Goal: Complete application form

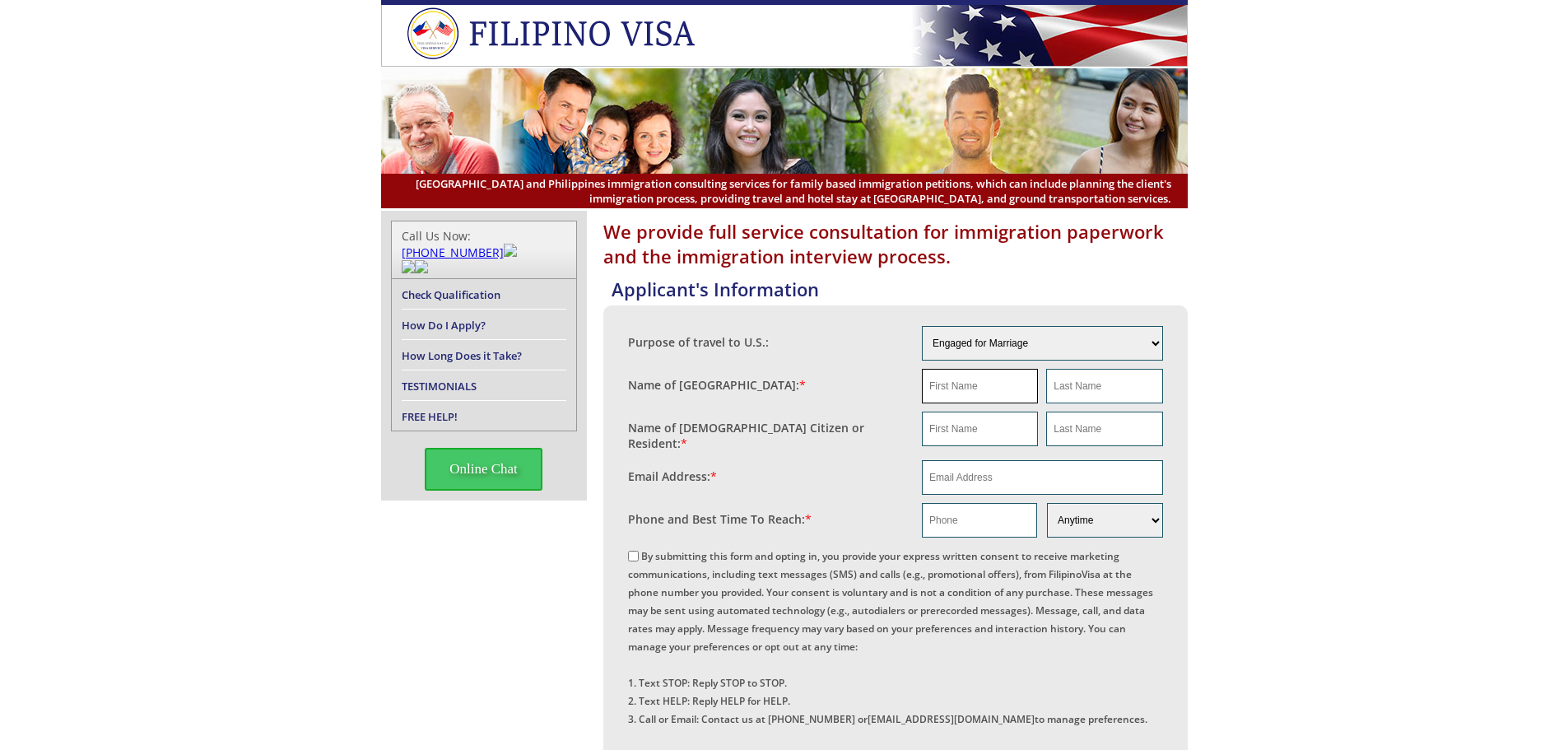
click at [959, 382] on input "text" at bounding box center [980, 386] width 116 height 35
type input "NA"
click at [1056, 383] on input "text" at bounding box center [1104, 386] width 116 height 35
type input "NA"
click at [941, 435] on input "text" at bounding box center [980, 429] width 116 height 35
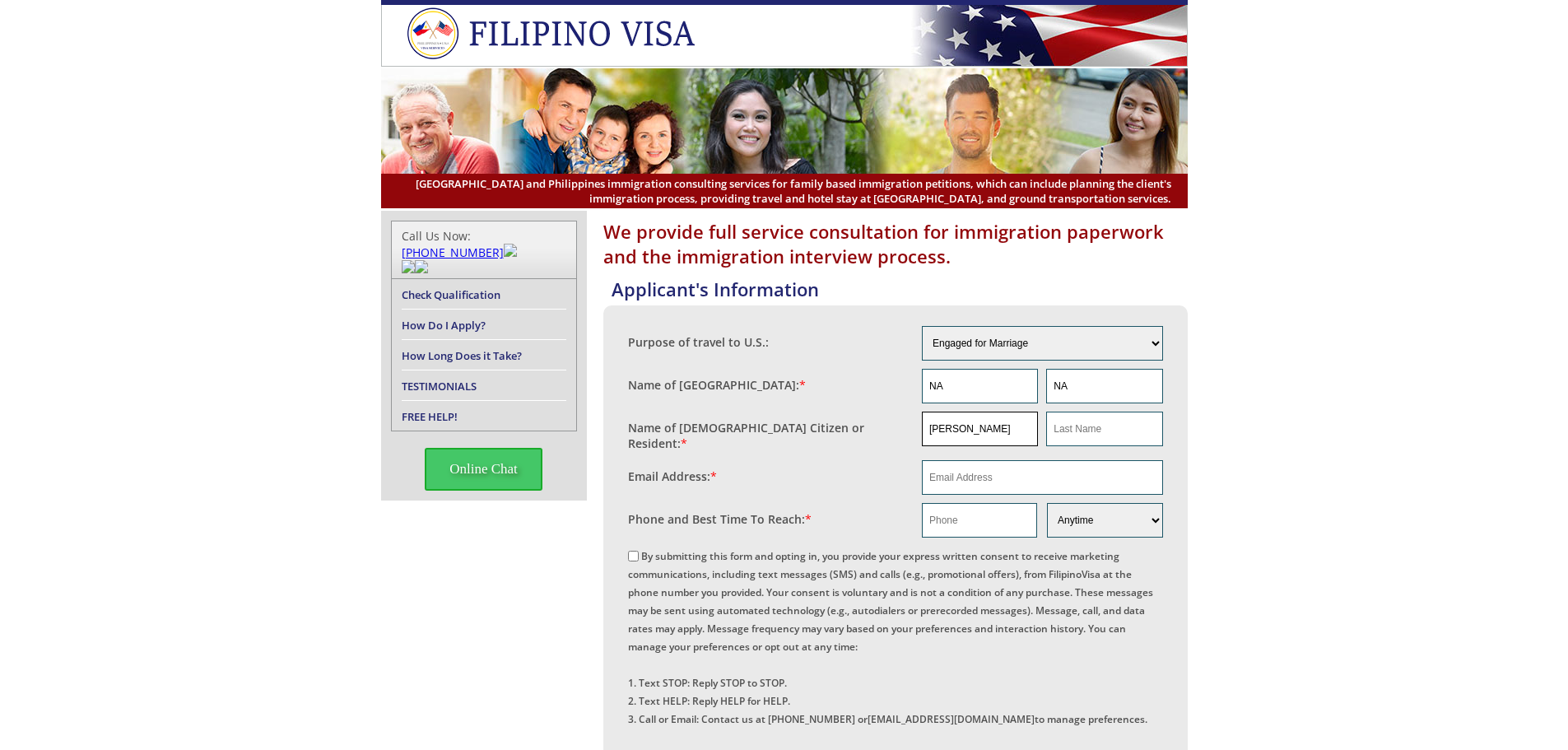
type input "[PERSON_NAME]"
click at [1096, 431] on input "text" at bounding box center [1104, 429] width 116 height 35
type input "Bangcong"
click at [1024, 474] on input "email" at bounding box center [1043, 478] width 241 height 35
paste input "09637074772"
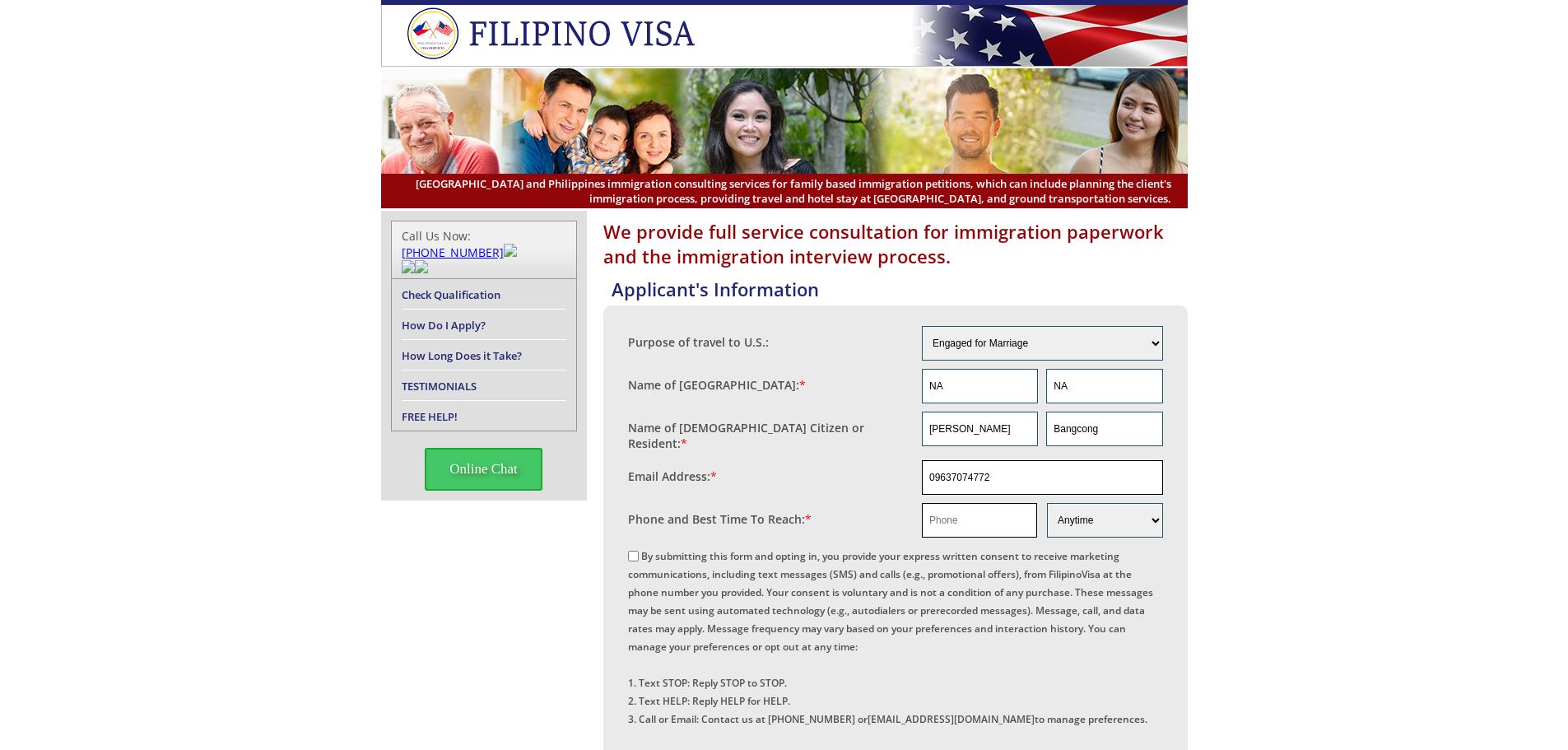
type input "09637074772"
click at [940, 512] on fieldset "Phone and Best Time To Reach: * Morning Afternoon Evening Weekend Anytime" at bounding box center [895, 521] width 535 height 43
paste input "09637074772"
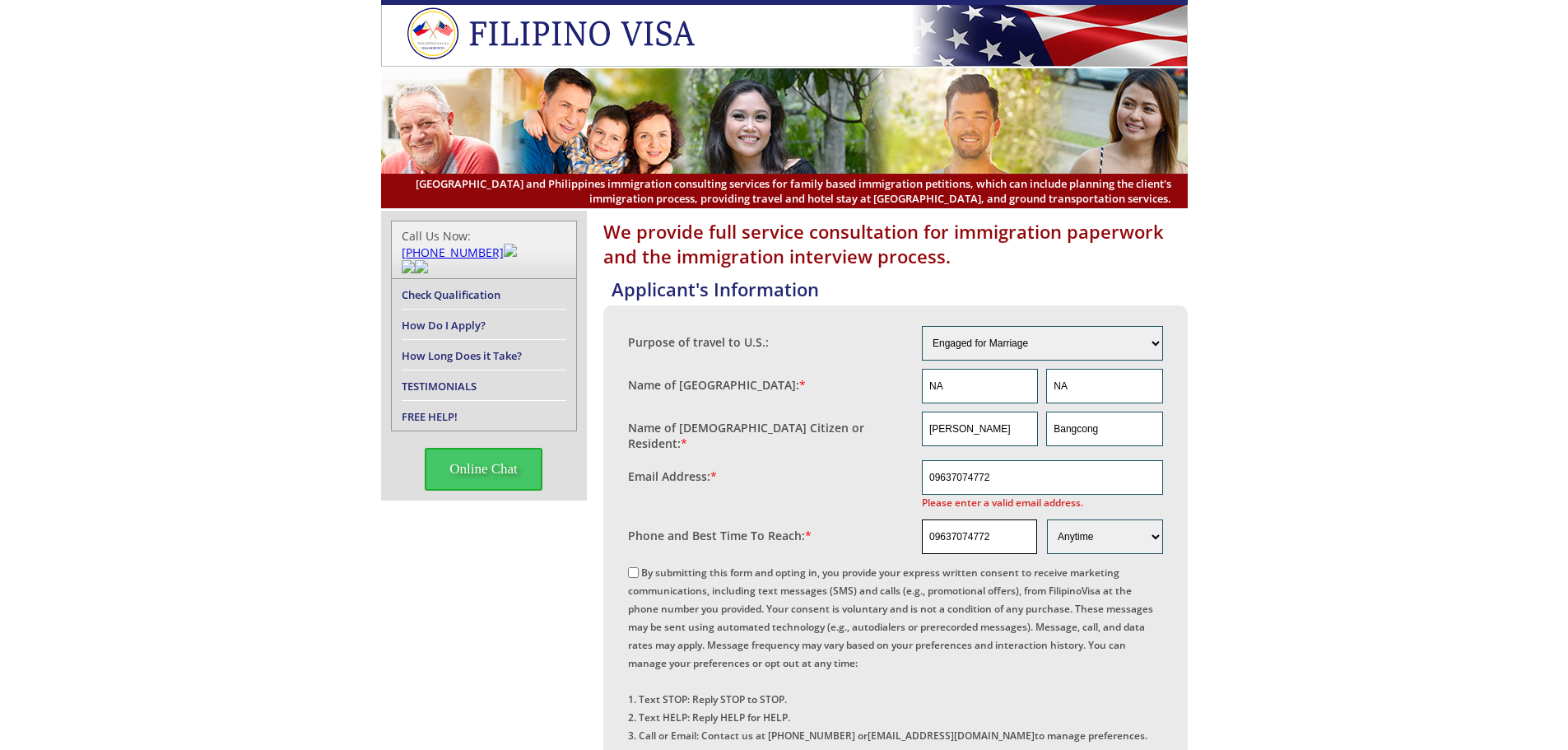
type input "09637074772"
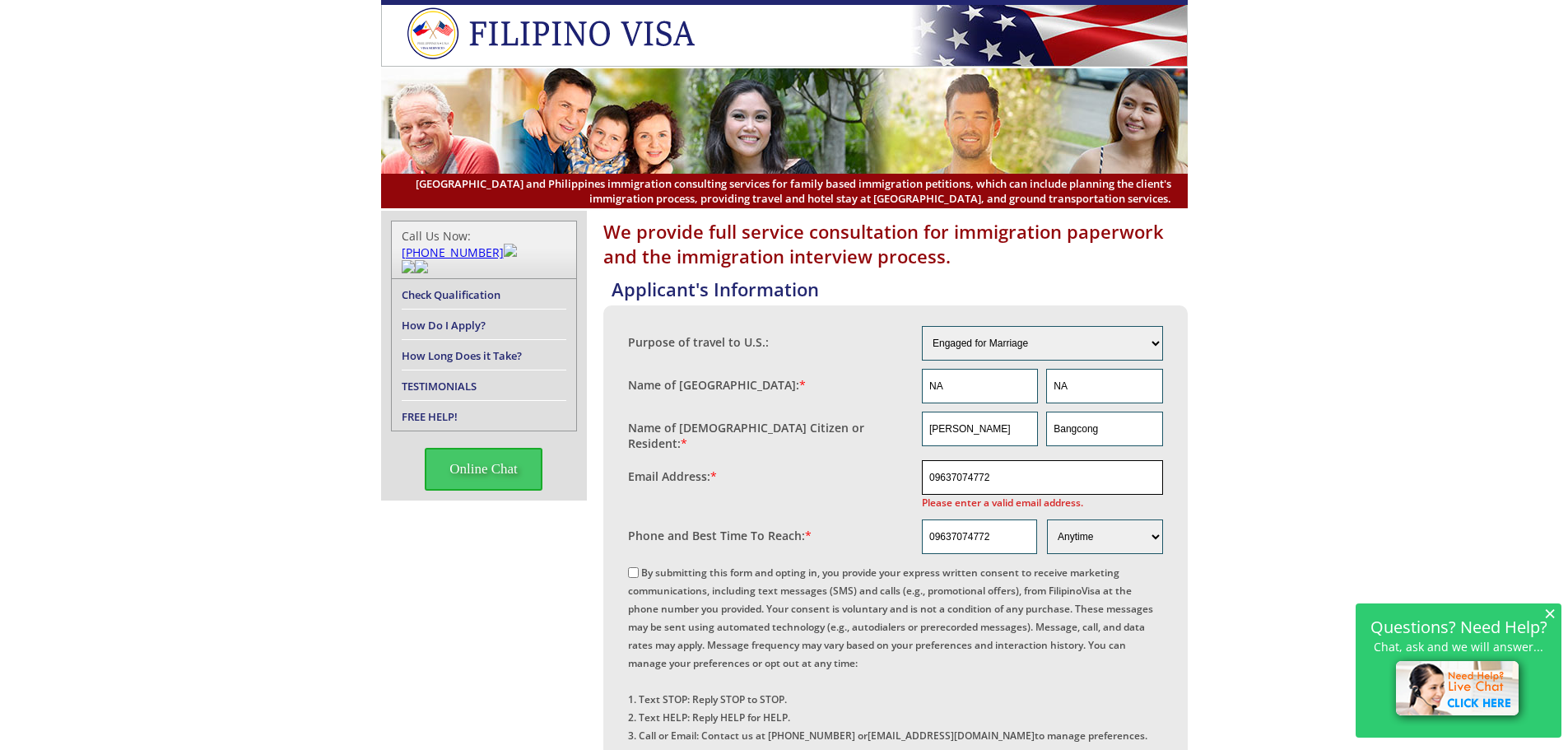
drag, startPoint x: 1030, startPoint y: 471, endPoint x: 856, endPoint y: 467, distance: 174.0
click at [856, 467] on fieldset "Email Address: * 09637074772 Please enter a valid email address." at bounding box center [895, 486] width 535 height 59
paste input "[EMAIL_ADDRESS][DOMAIN_NAME]"
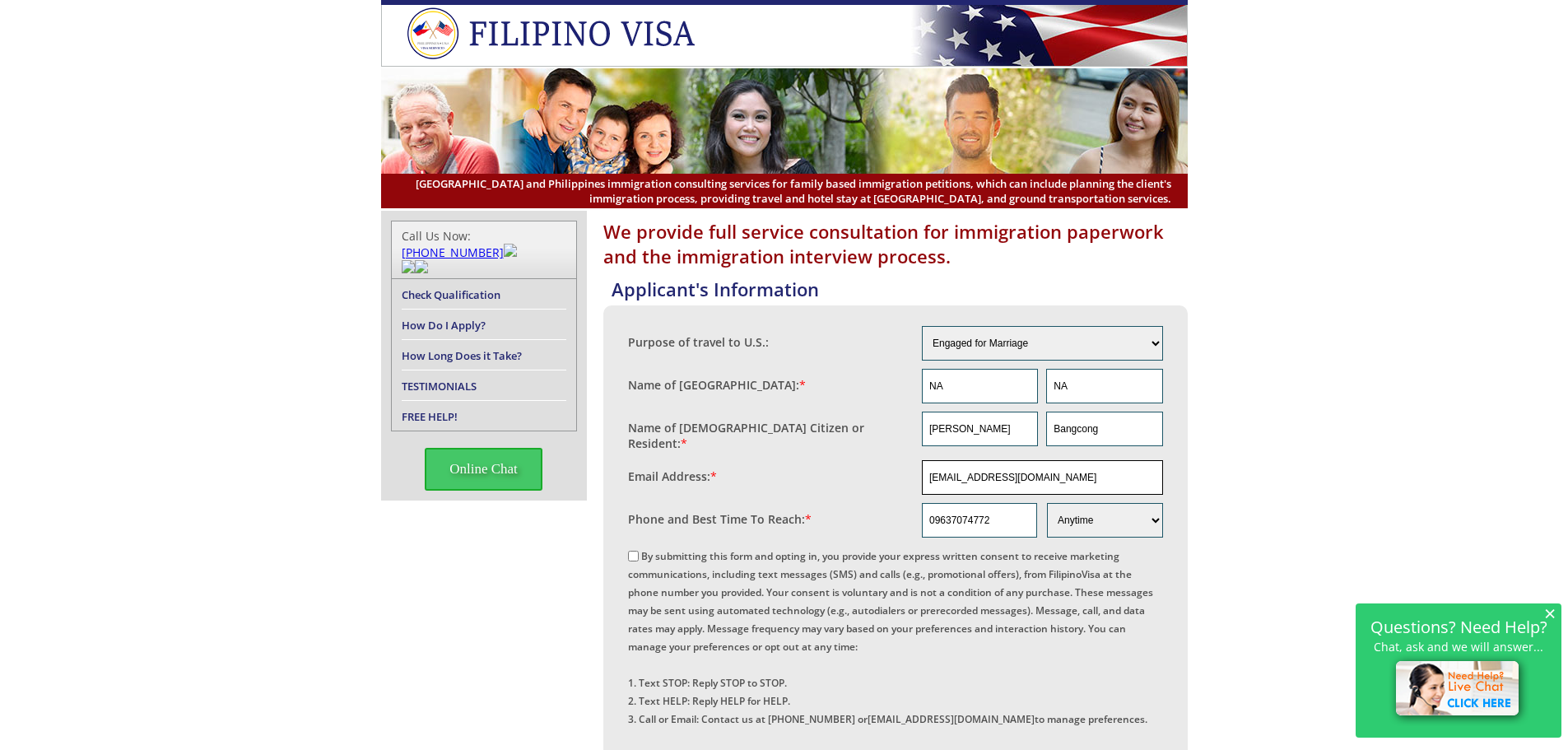
type input "[EMAIL_ADDRESS][DOMAIN_NAME]"
click at [634, 551] on input "By submitting this form and opting in, you provide your express written consent…" at bounding box center [633, 556] width 11 height 11
checkbox input "true"
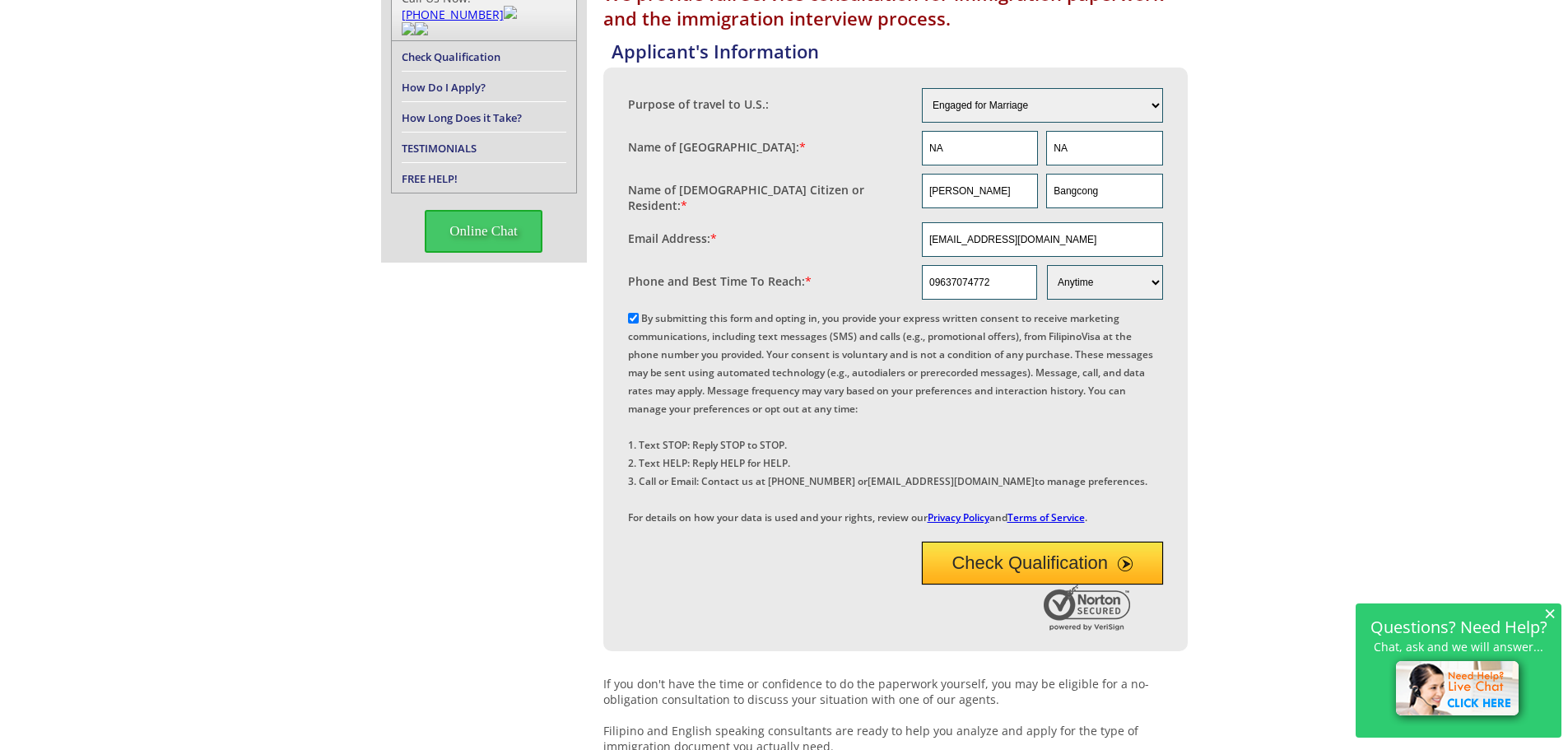
scroll to position [247, 0]
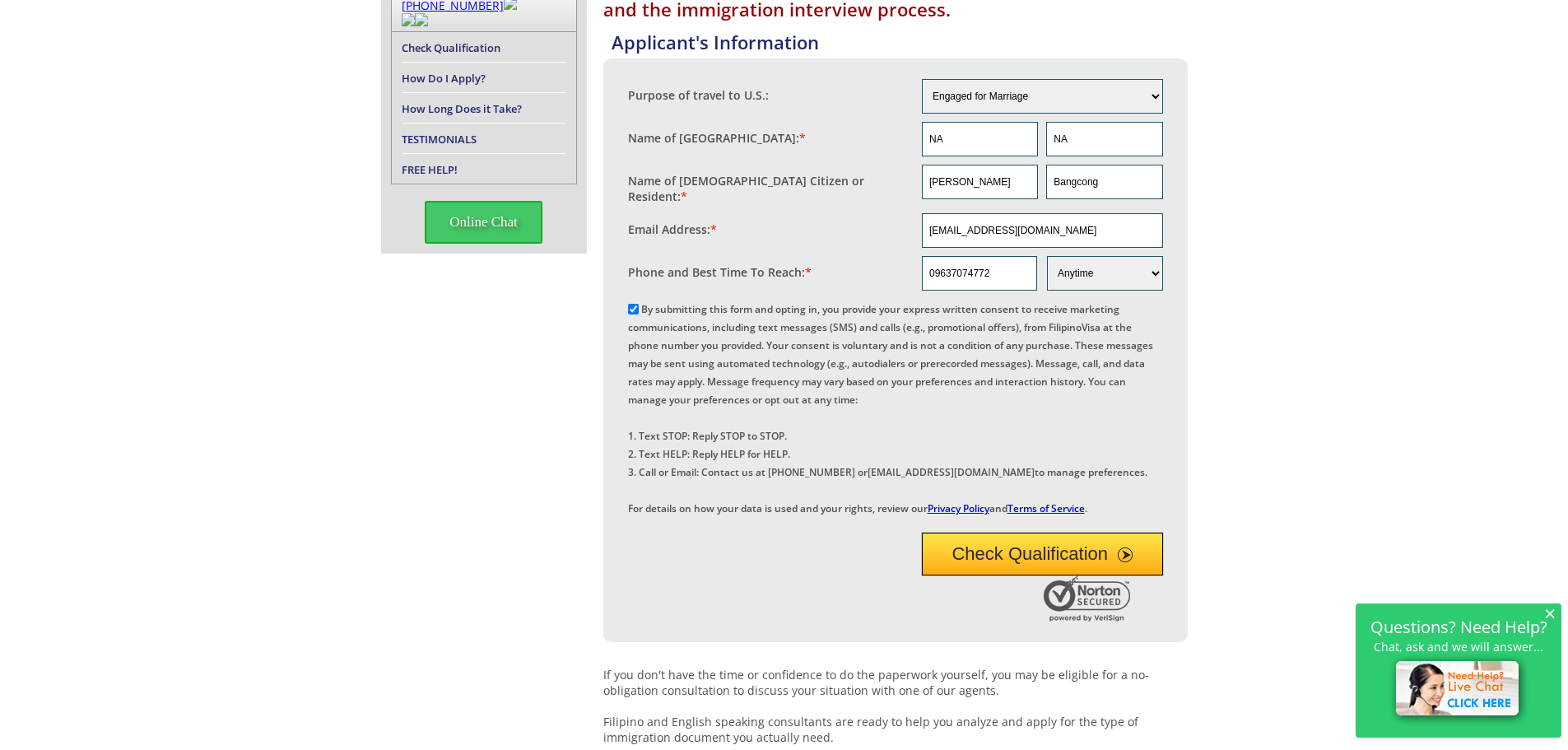
click at [1002, 575] on button "Check Qualification" at bounding box center [1043, 554] width 241 height 43
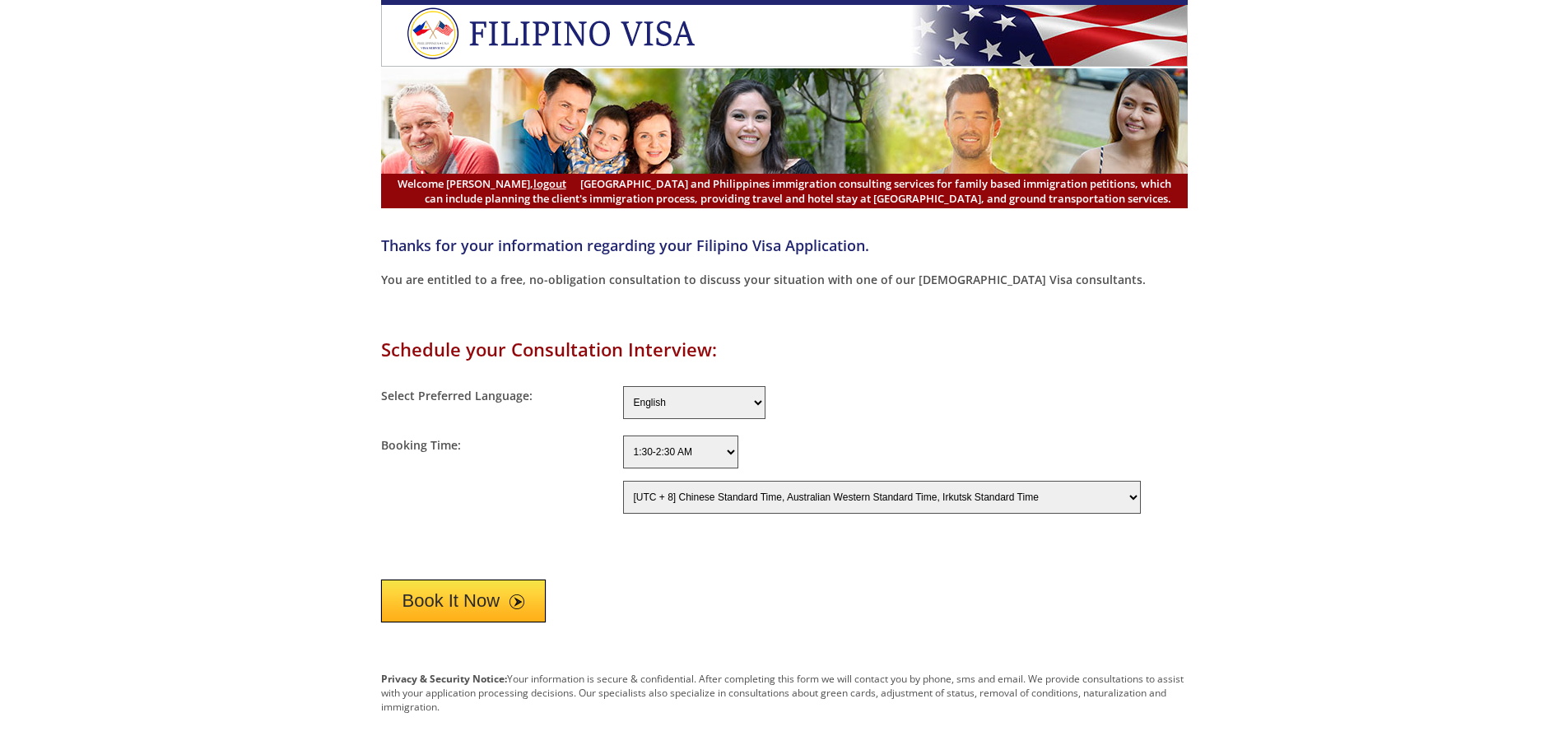
select select "-480"
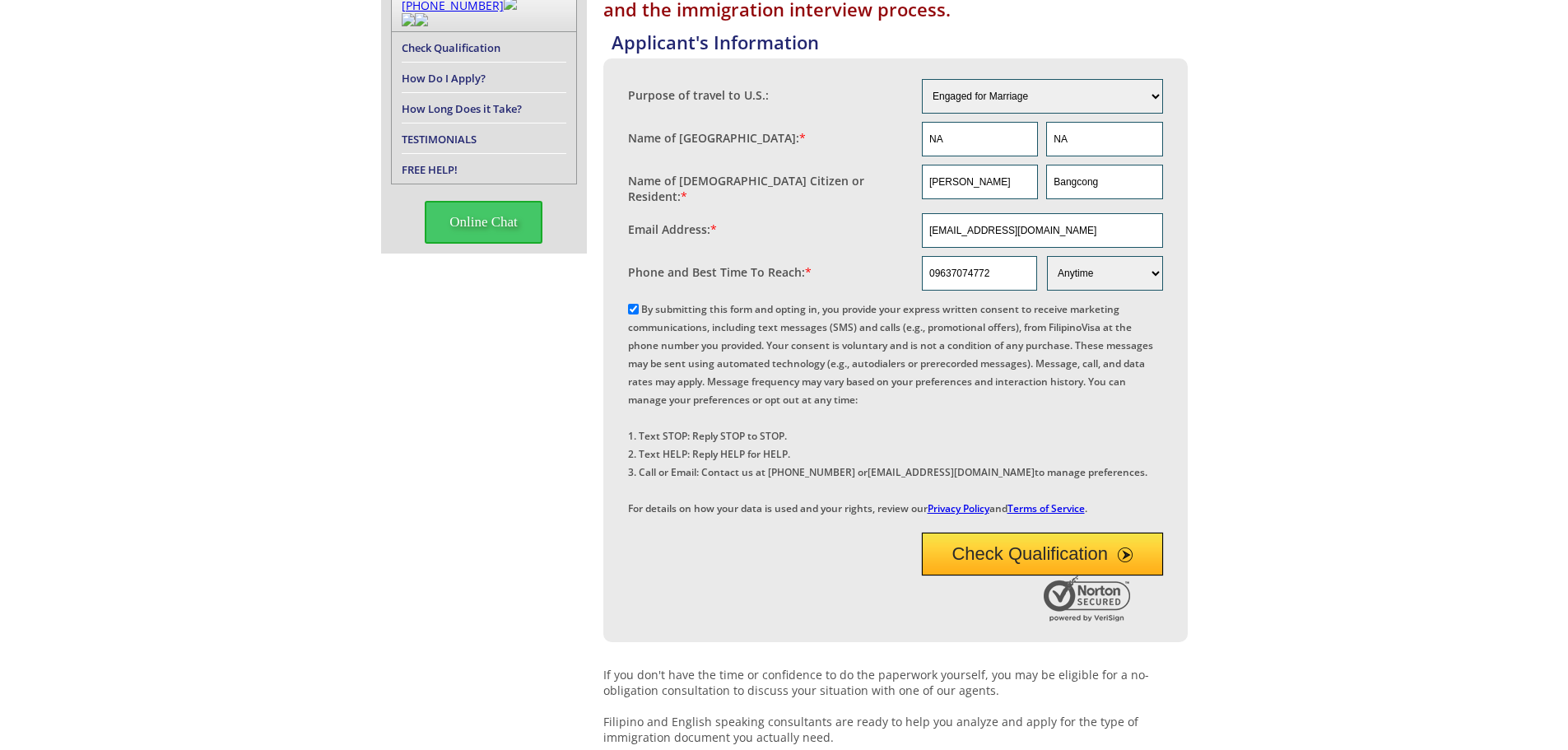
click at [1059, 575] on button "Check Qualification" at bounding box center [1043, 554] width 241 height 43
click at [1045, 575] on button "Check Qualification" at bounding box center [1043, 554] width 241 height 43
click at [1093, 575] on button "Check Qualification" at bounding box center [1043, 554] width 241 height 43
